Goal: Information Seeking & Learning: Find specific fact

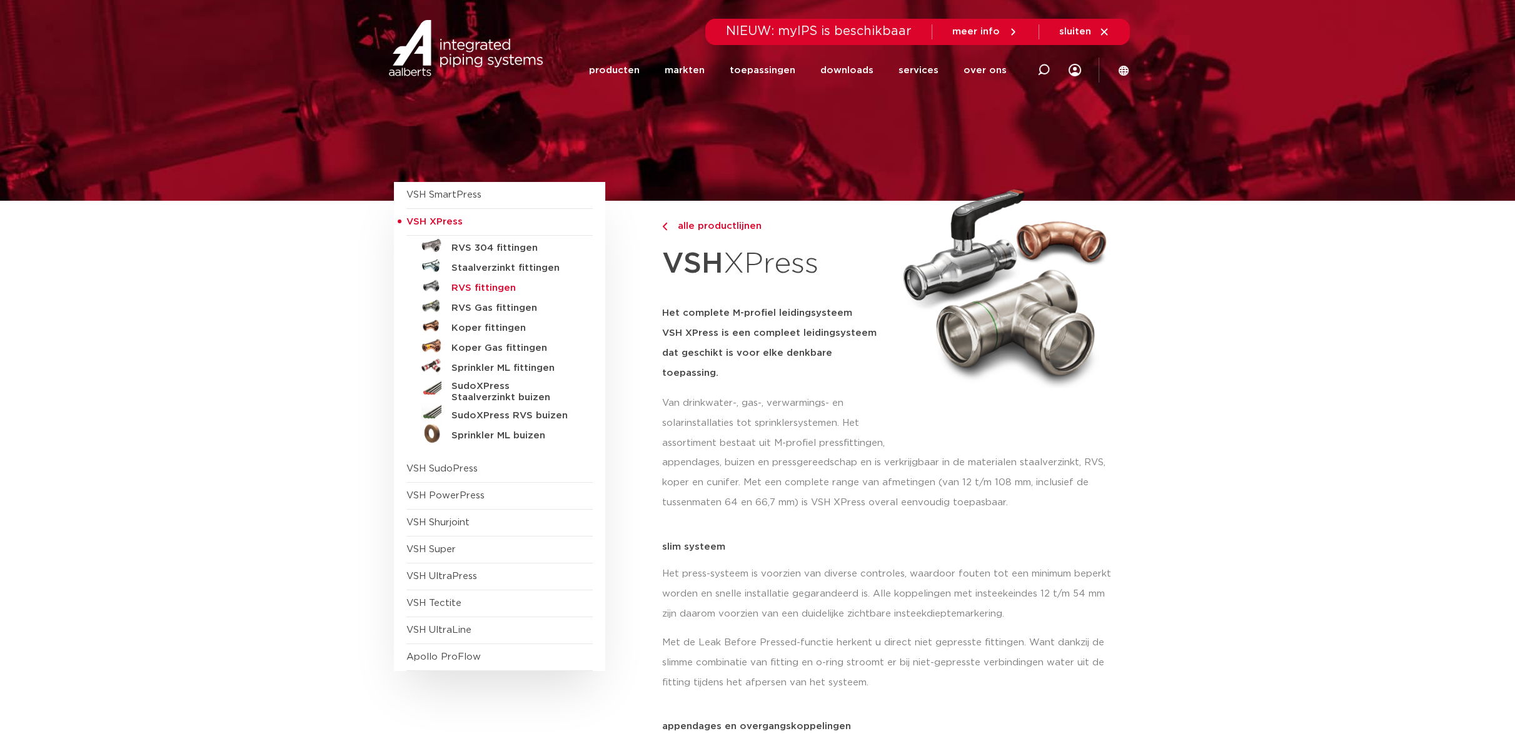
click at [492, 289] on h5 "RVS fittingen" at bounding box center [514, 288] width 124 height 11
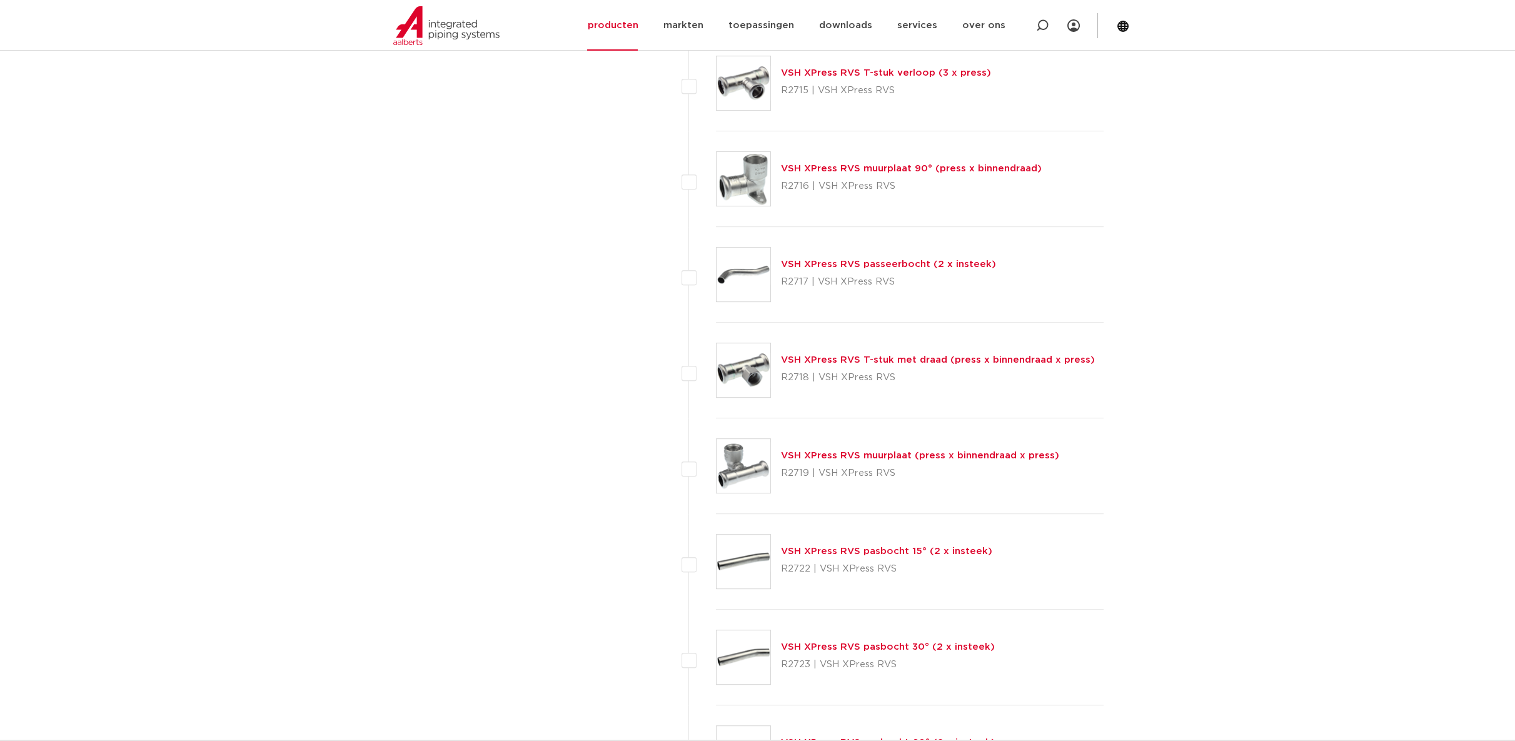
scroll to position [1528, 0]
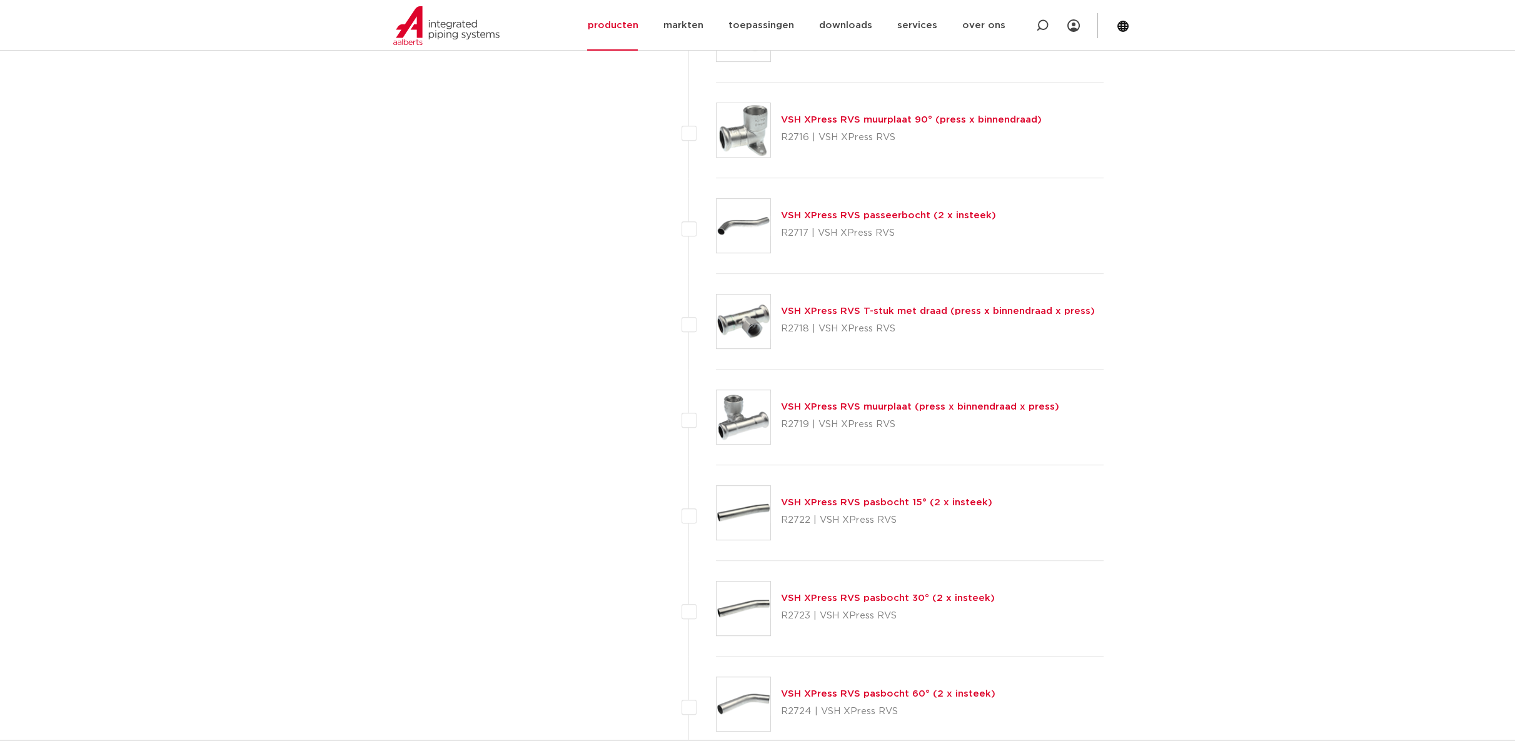
click at [887, 310] on link "VSH XPress RVS T-stuk met draad (press x binnendraad x press)" at bounding box center [938, 310] width 314 height 9
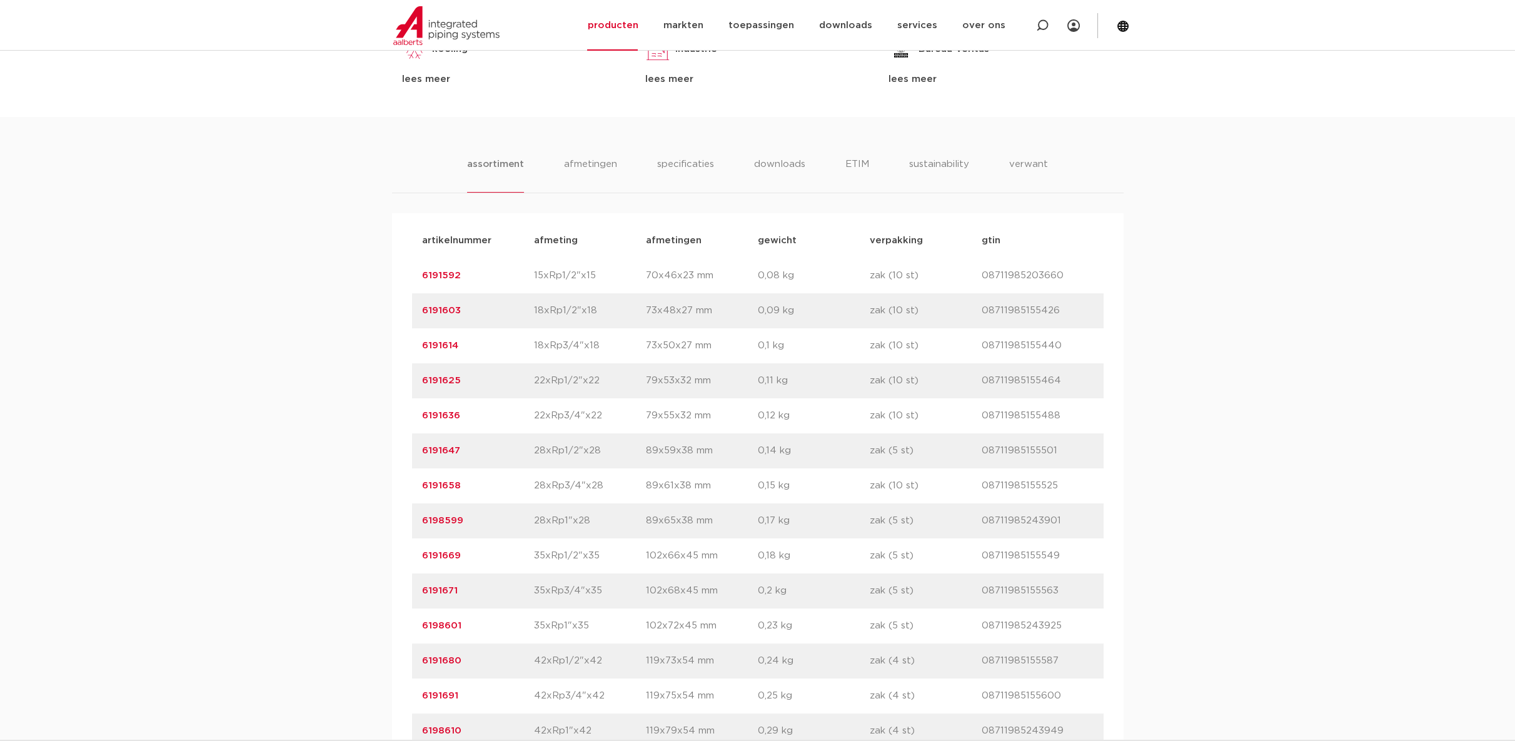
scroll to position [834, 0]
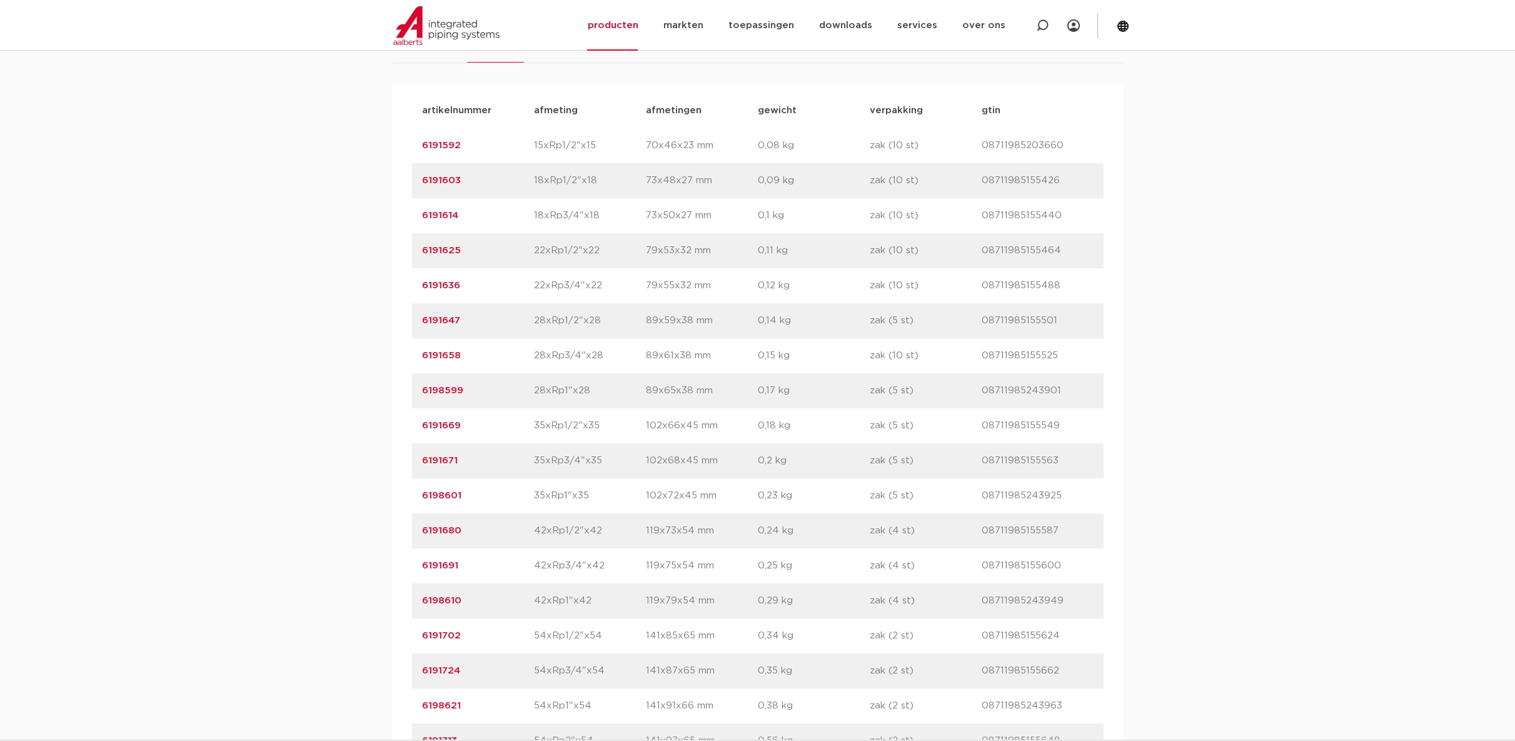
drag, startPoint x: 461, startPoint y: 423, endPoint x: 411, endPoint y: 430, distance: 50.5
click at [411, 430] on div "artikelnummer afmeting [GEOGRAPHIC_DATA] gewicht verpakking gtin artikelnummer …" at bounding box center [758, 531] width 732 height 896
drag, startPoint x: 548, startPoint y: 230, endPoint x: 551, endPoint y: 220, distance: 10.5
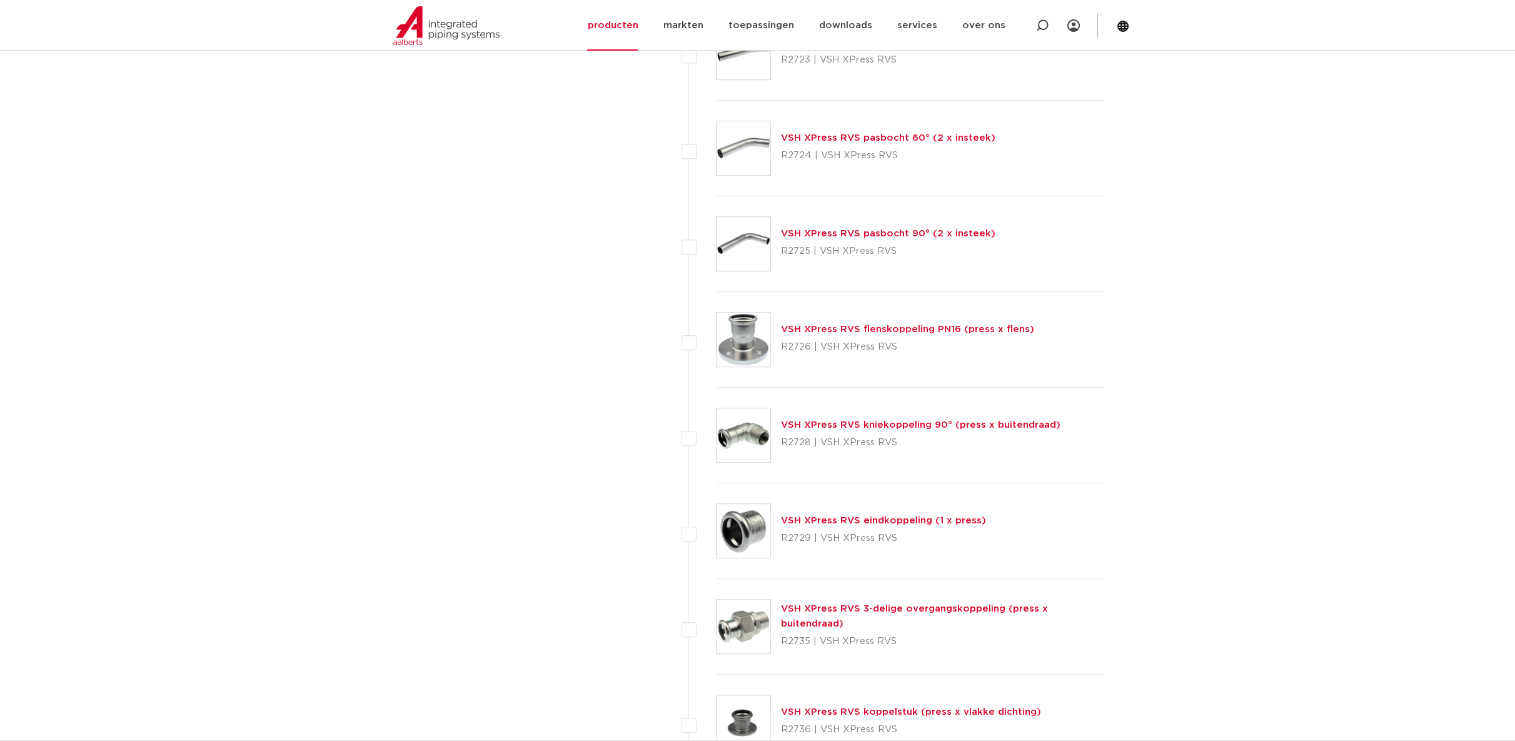
scroll to position [2153, 0]
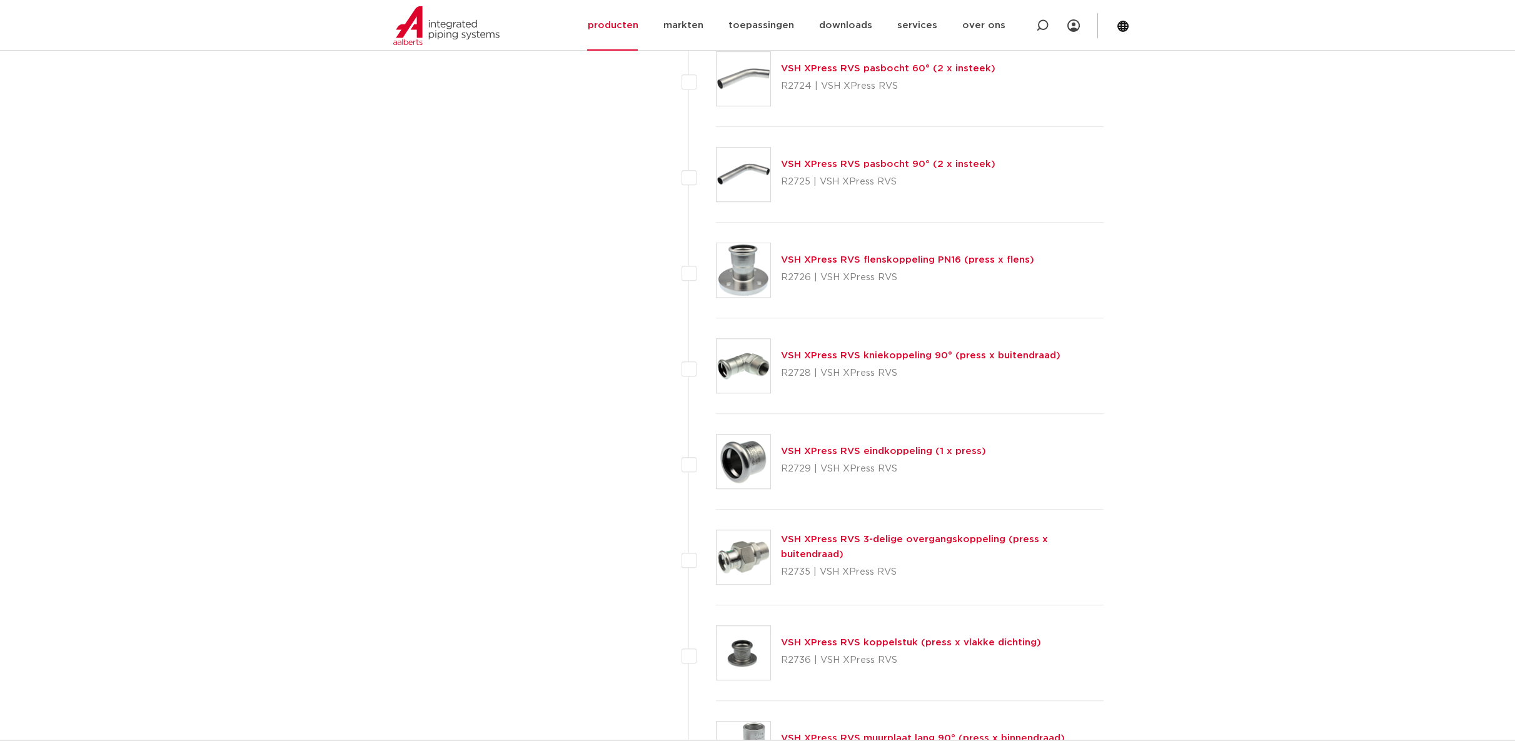
click at [848, 447] on link "VSH XPress RVS eindkoppeling (1 x press)" at bounding box center [883, 451] width 205 height 9
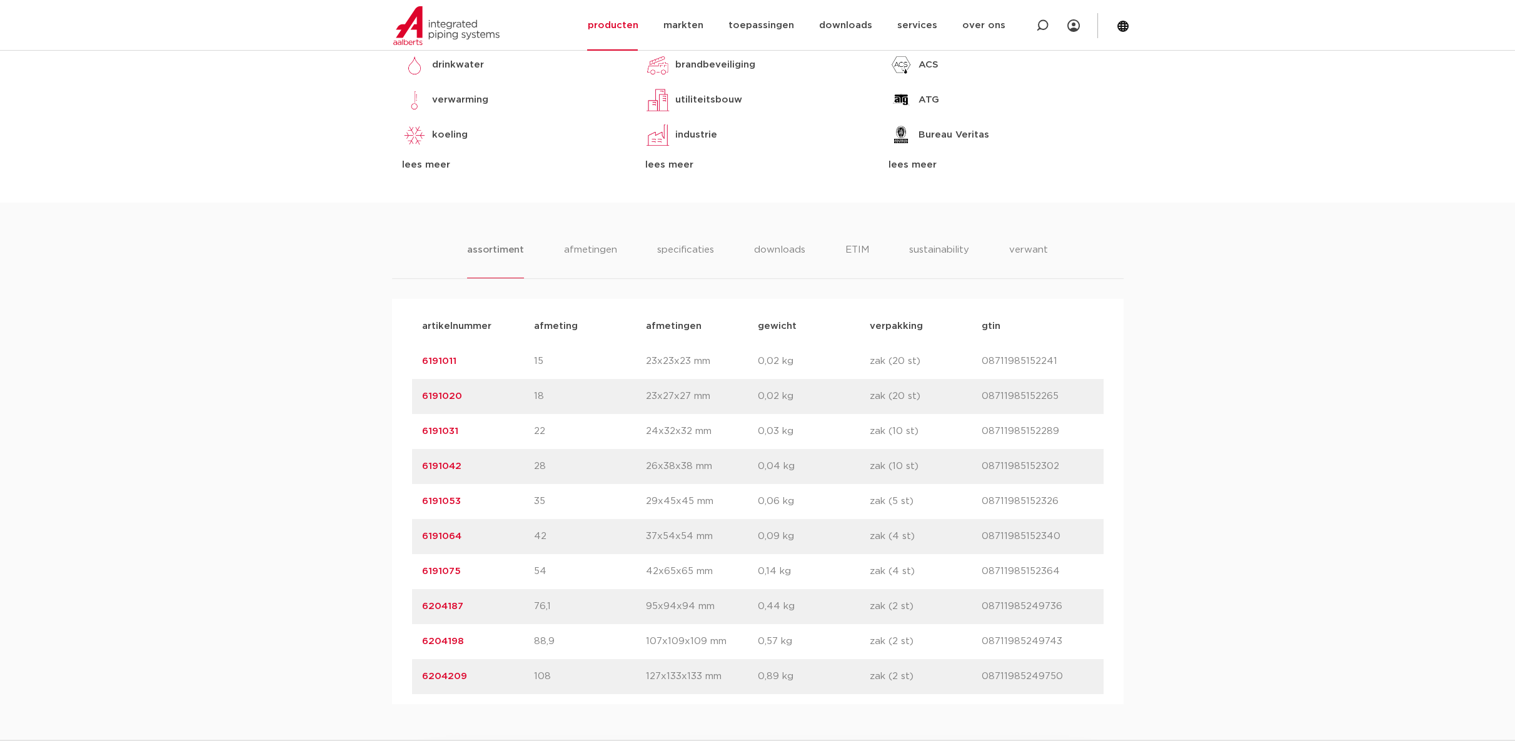
scroll to position [695, 0]
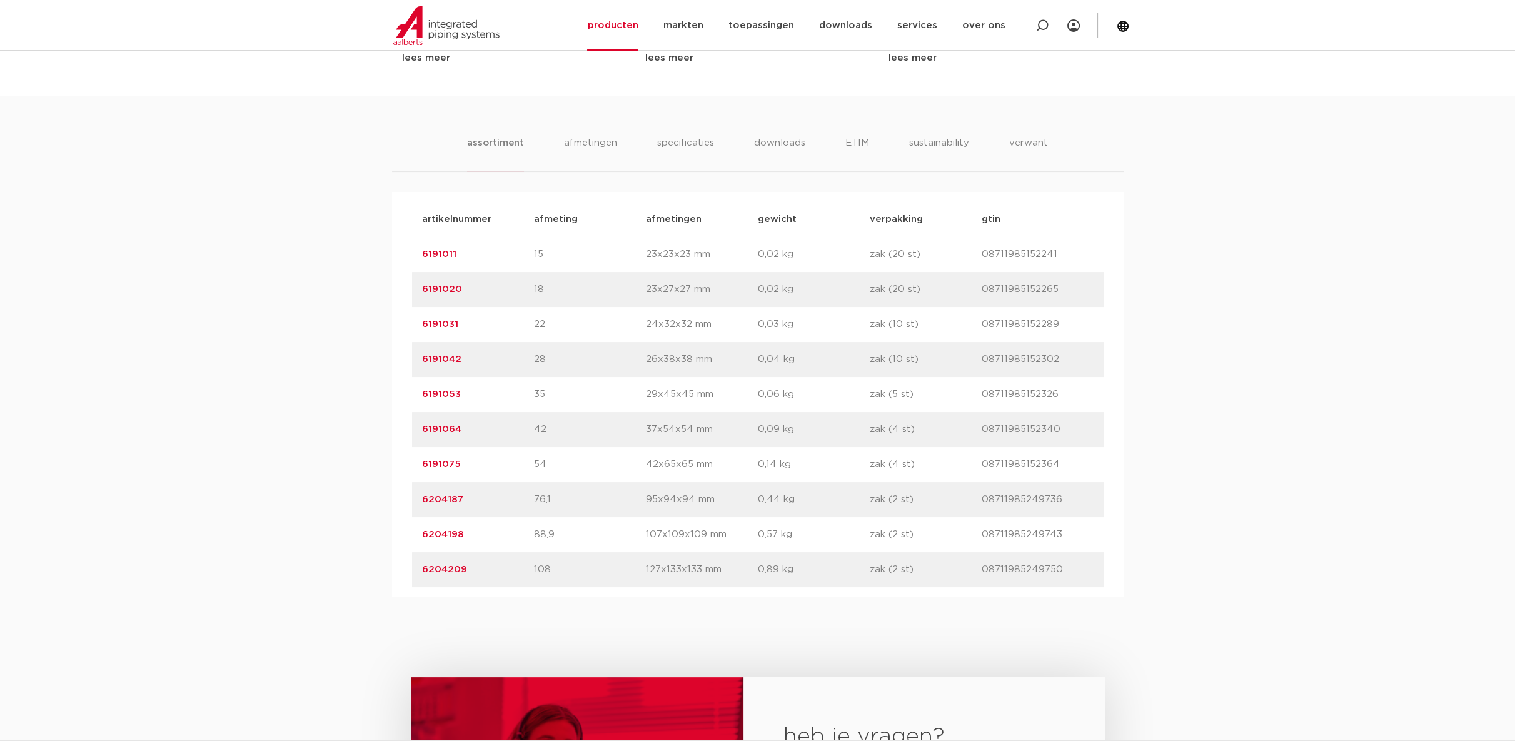
drag, startPoint x: 463, startPoint y: 395, endPoint x: 420, endPoint y: 395, distance: 43.8
click at [420, 395] on div "artikelnummer 6191053 afmeting 35 afmetingen 29x45x45 mm gewicht 0,06 kg verpak…" at bounding box center [758, 394] width 692 height 35
copy link "6191053"
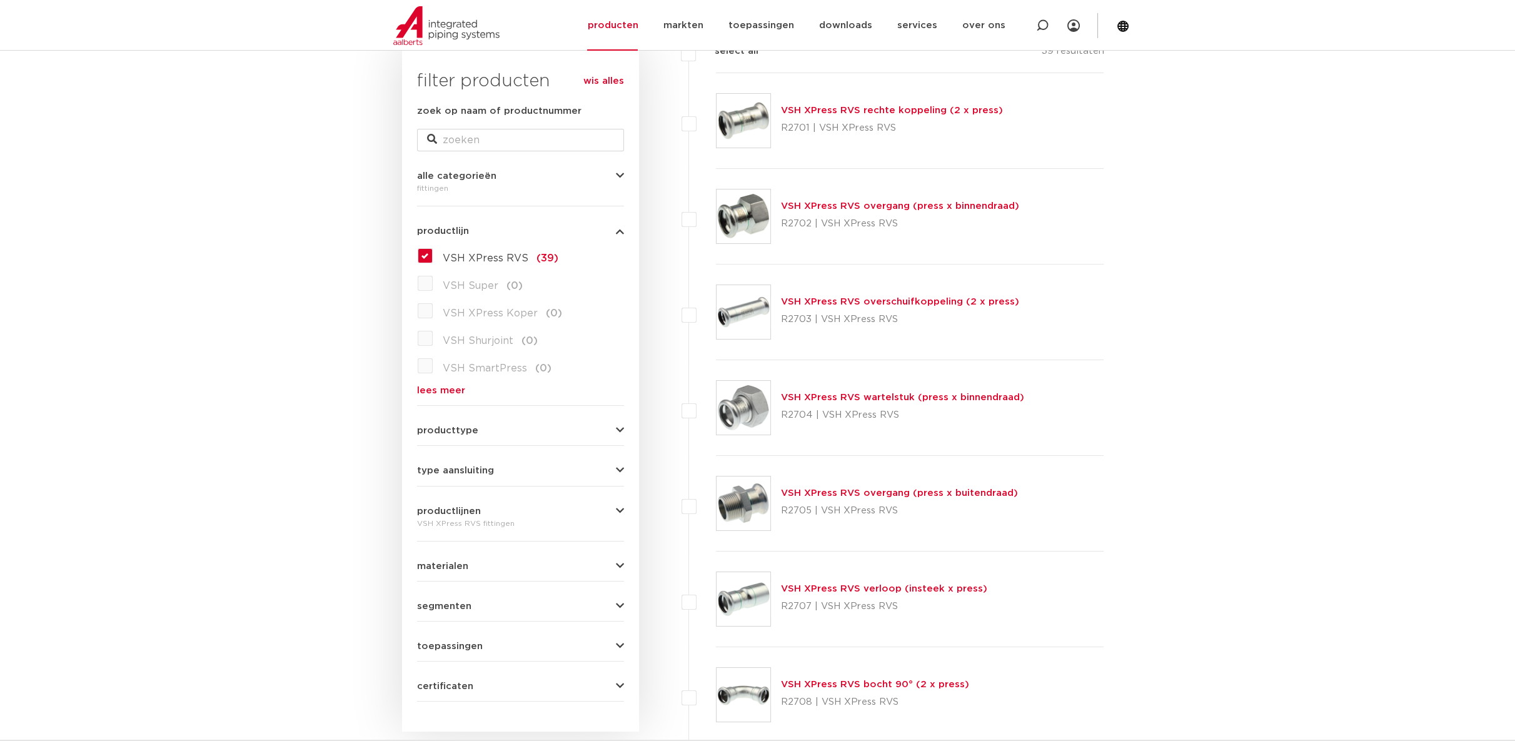
scroll to position [138, 0]
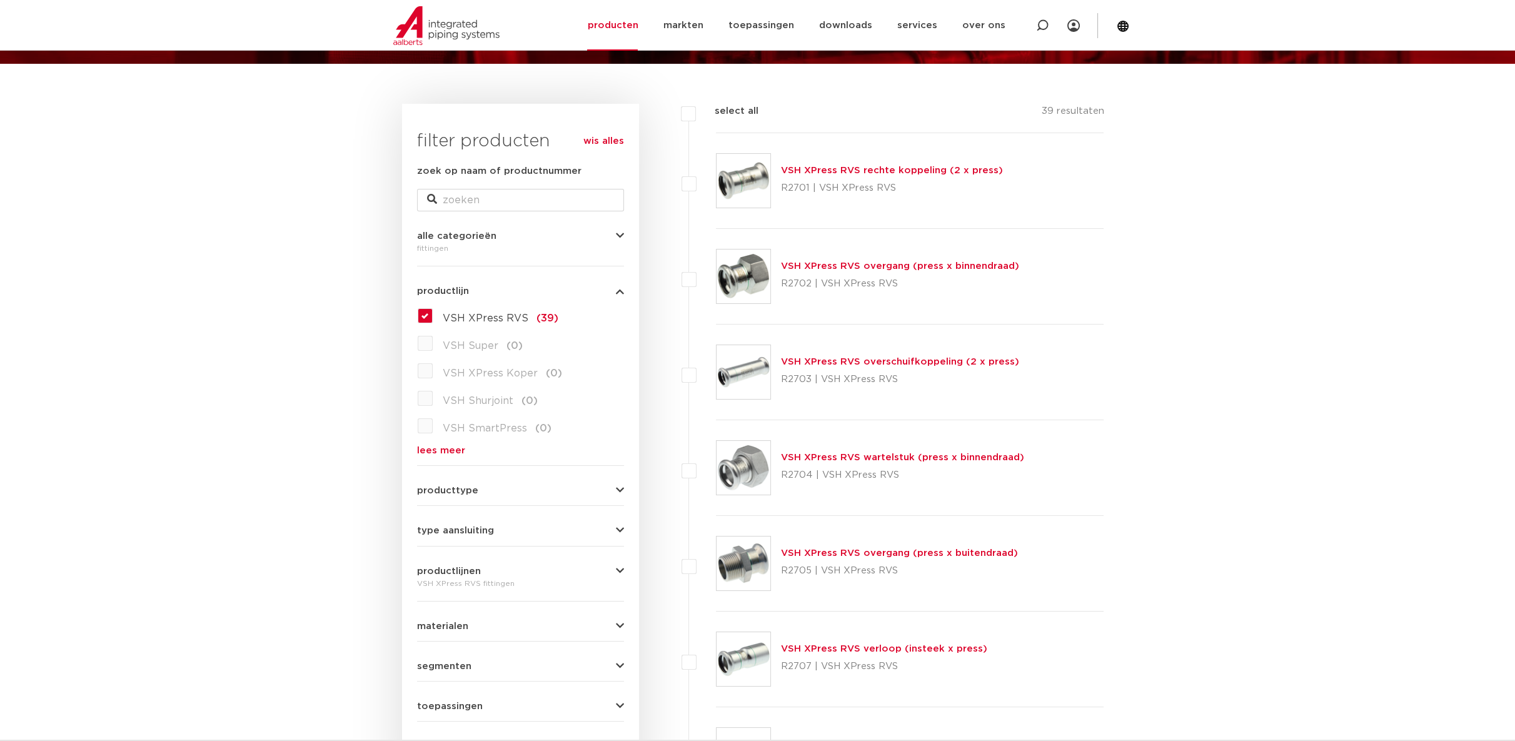
click at [810, 173] on link "VSH XPress RVS rechte koppeling (2 x press)" at bounding box center [892, 170] width 222 height 9
click at [811, 169] on link "VSH XPress RVS rechte koppeling (2 x press)" at bounding box center [892, 170] width 222 height 9
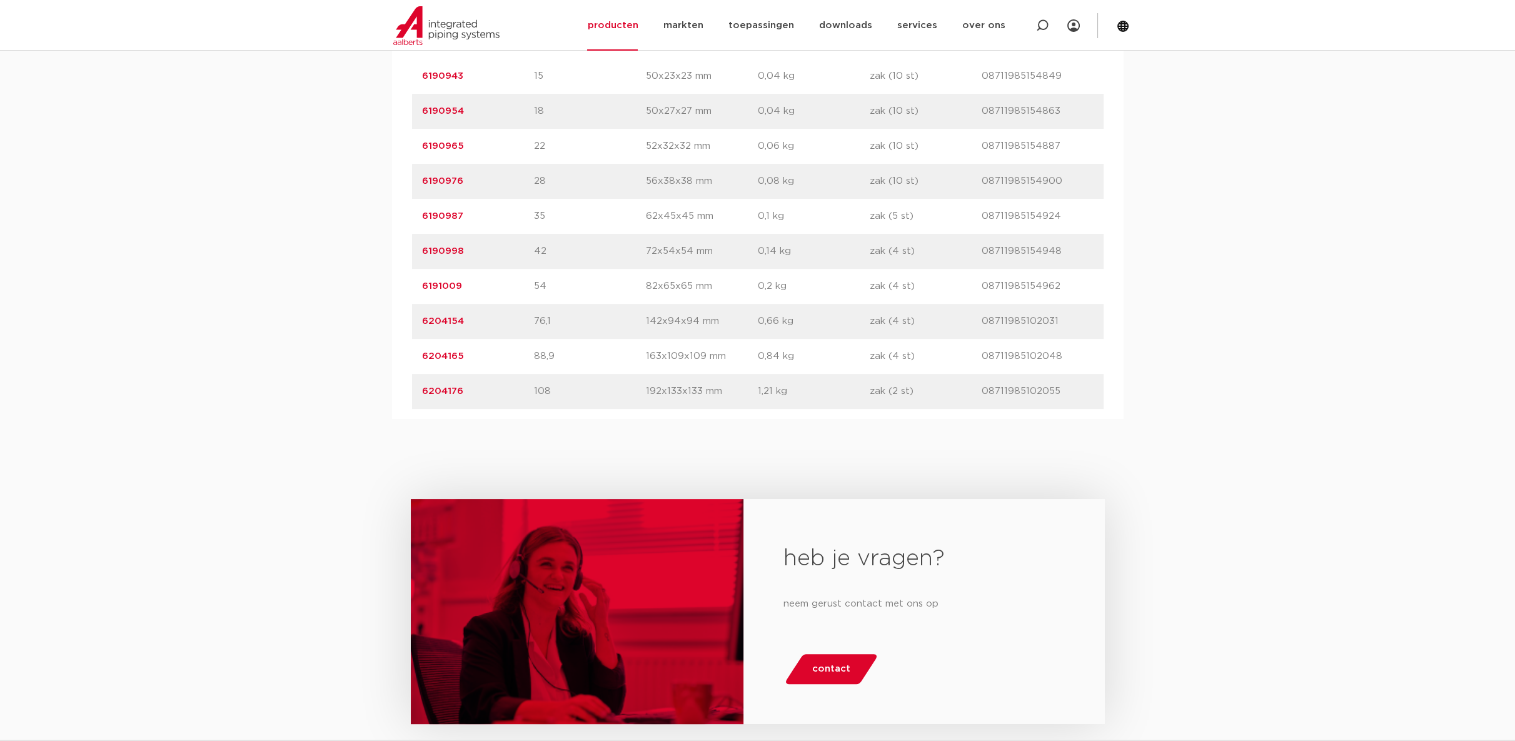
scroll to position [834, 0]
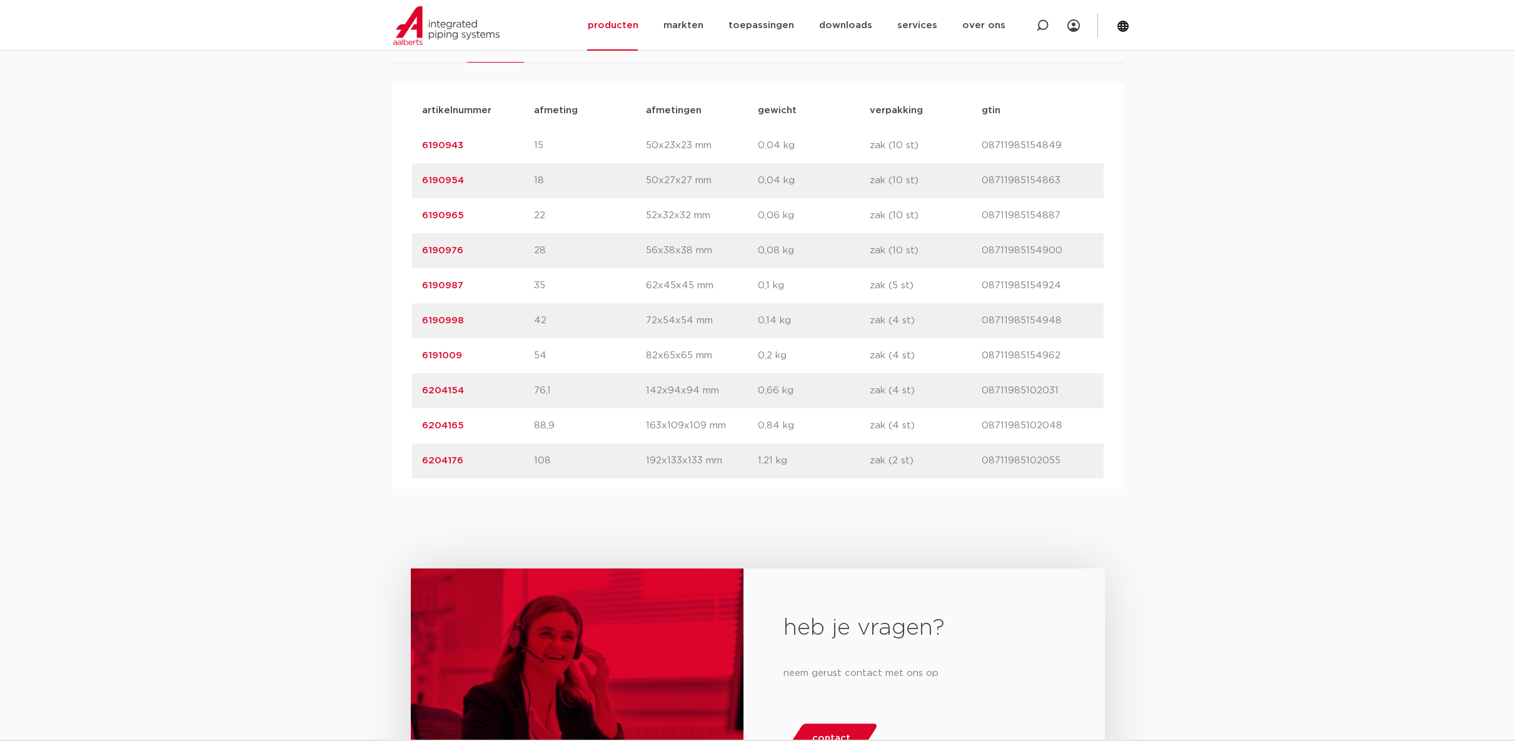
drag, startPoint x: 492, startPoint y: 290, endPoint x: 402, endPoint y: 281, distance: 89.9
click at [402, 281] on div "artikelnummer afmeting [GEOGRAPHIC_DATA] gewicht verpakking gtin artikelnummer …" at bounding box center [758, 285] width 732 height 405
copy link "6190987"
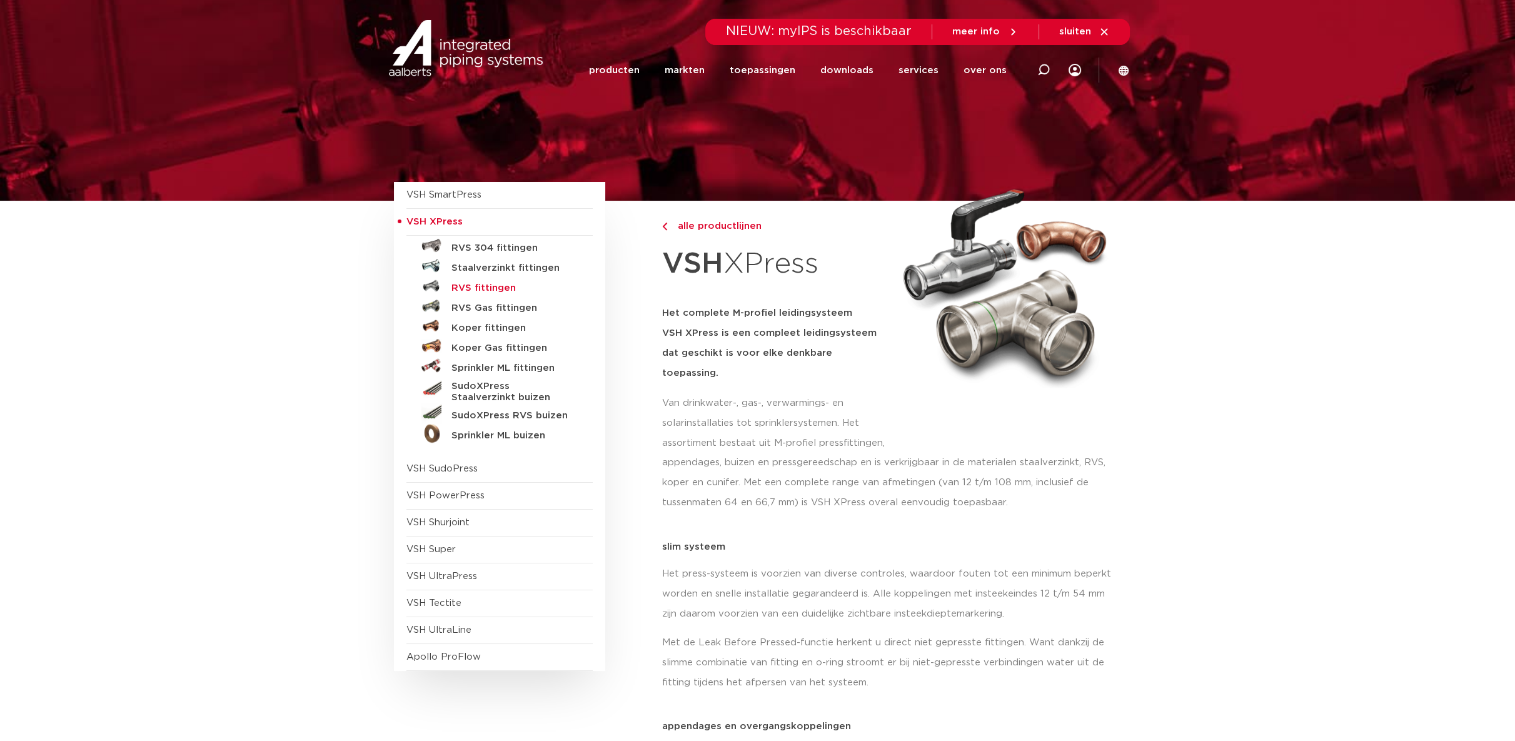
click at [478, 287] on h5 "RVS fittingen" at bounding box center [514, 288] width 124 height 11
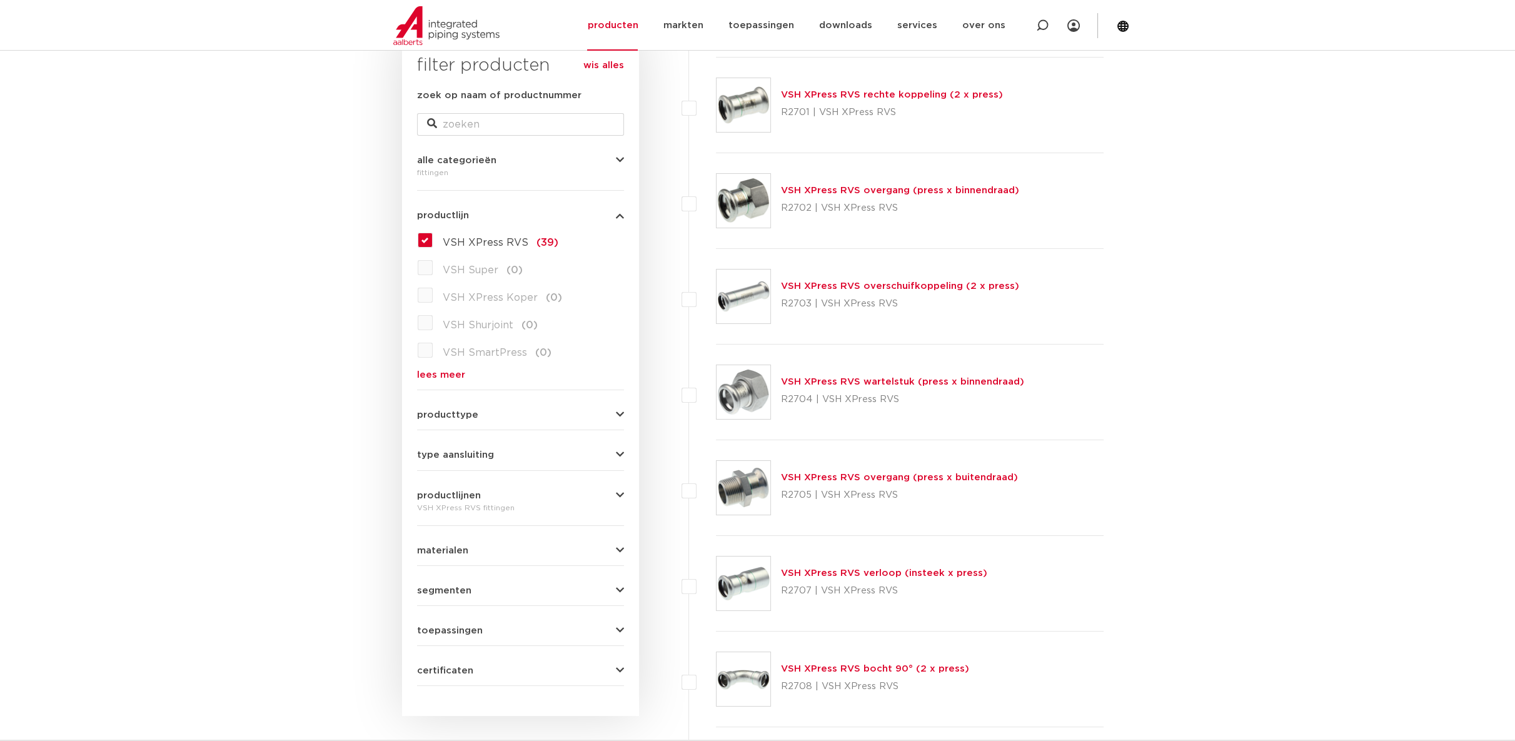
scroll to position [137, 0]
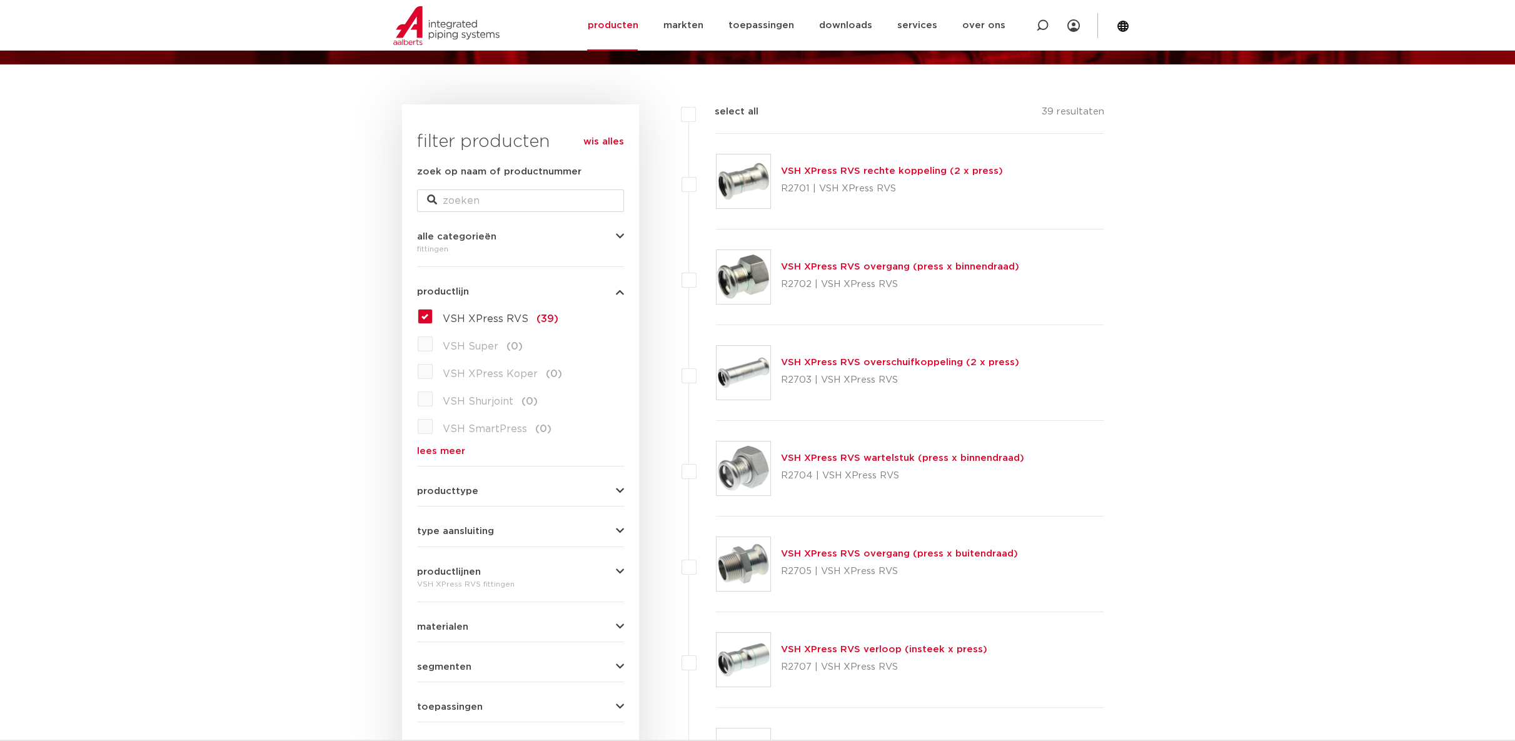
click at [814, 175] on link "VSH XPress RVS rechte koppeling (2 x press)" at bounding box center [892, 170] width 222 height 9
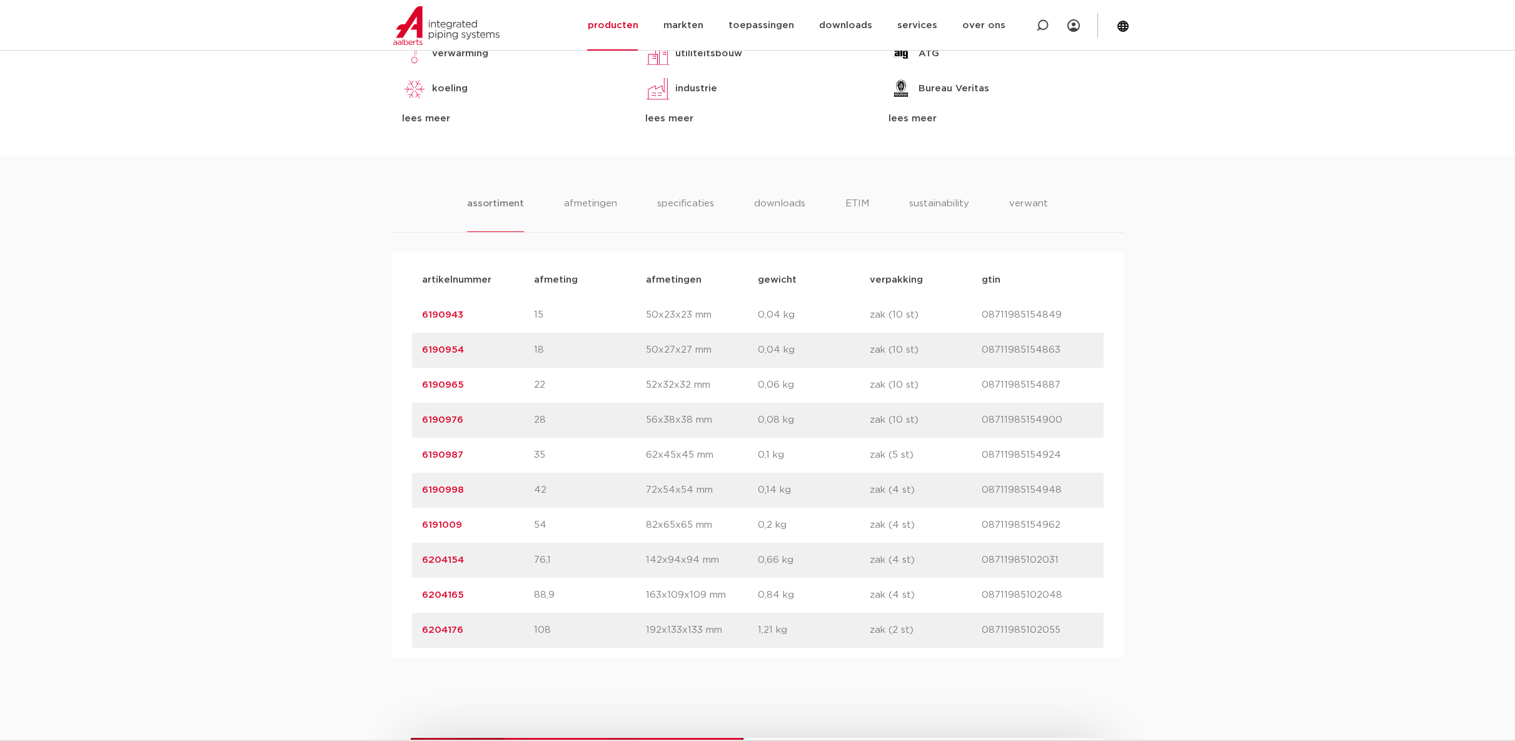
scroll to position [695, 0]
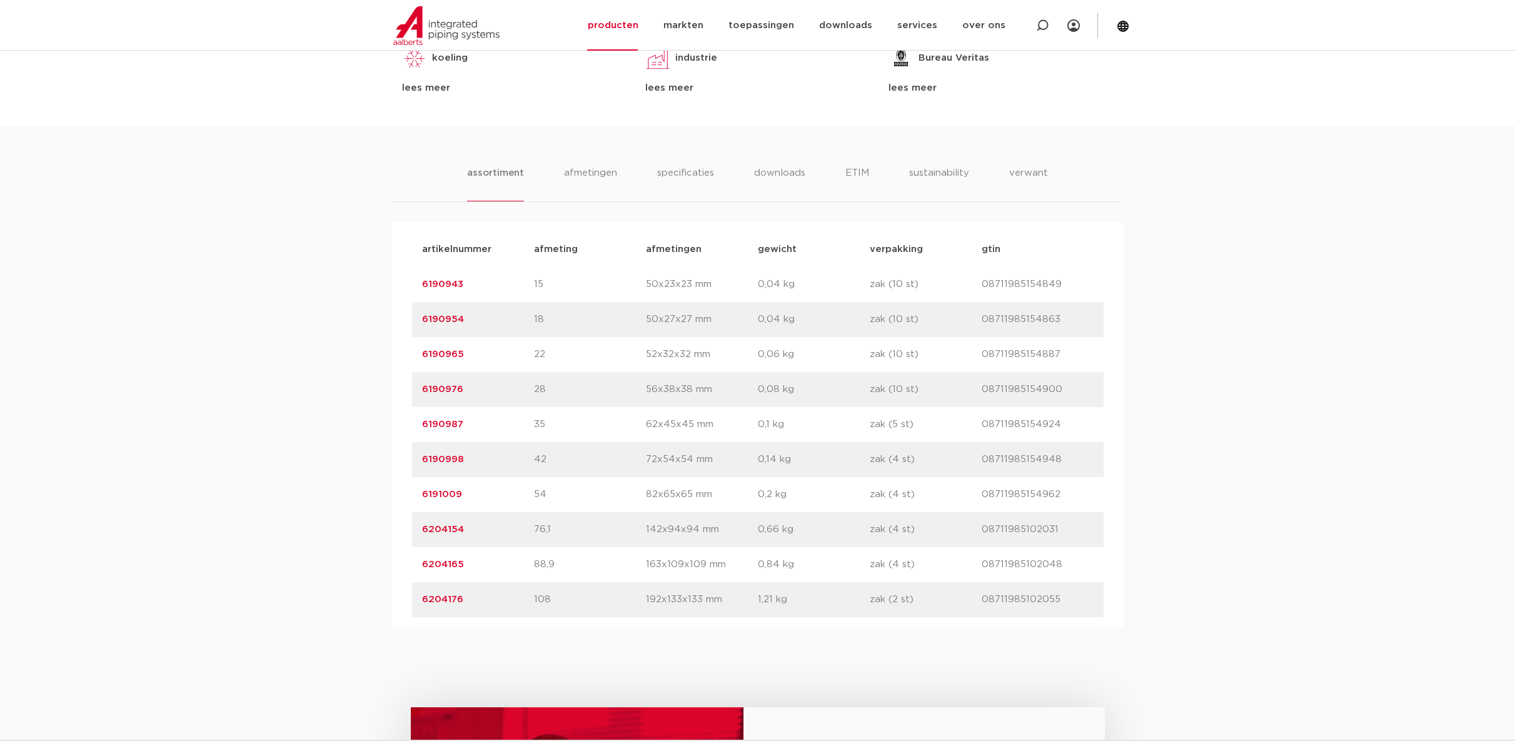
drag, startPoint x: 475, startPoint y: 487, endPoint x: 403, endPoint y: 493, distance: 72.3
click at [403, 493] on div "artikelnummer afmeting [GEOGRAPHIC_DATA] gewicht verpakking gtin artikelnummer …" at bounding box center [758, 424] width 732 height 405
copy link "6191009"
